Goal: Task Accomplishment & Management: Use online tool/utility

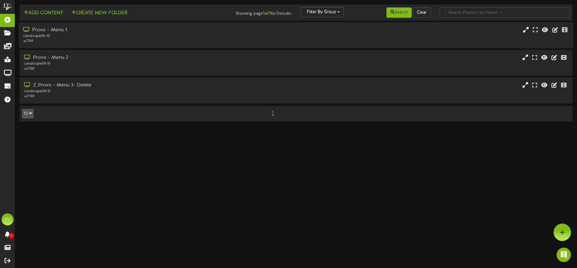
click at [314, 39] on div "Provo - Menu 1 Landscape ( 16:9 ) # 2785" at bounding box center [296, 35] width 555 height 17
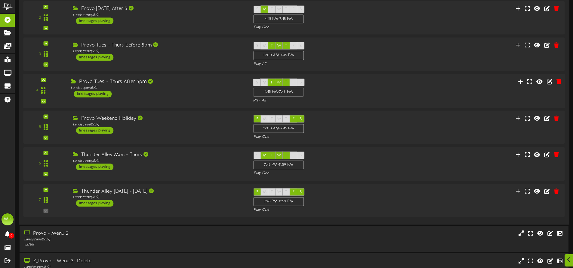
scroll to position [156, 0]
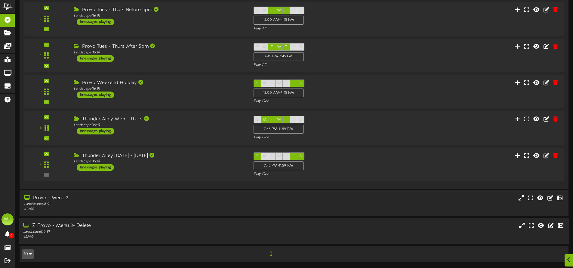
click at [336, 232] on div "Z_Provo - Menu 3- Delete Landscape ( 16:9 ) # 2790" at bounding box center [294, 231] width 550 height 17
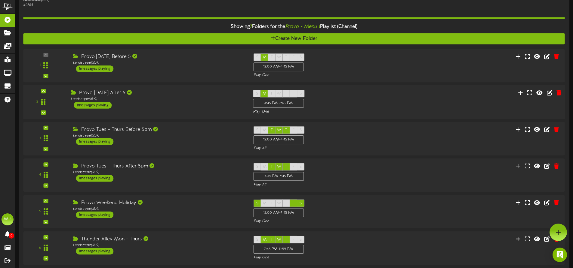
scroll to position [0, 0]
